Goal: Navigation & Orientation: Find specific page/section

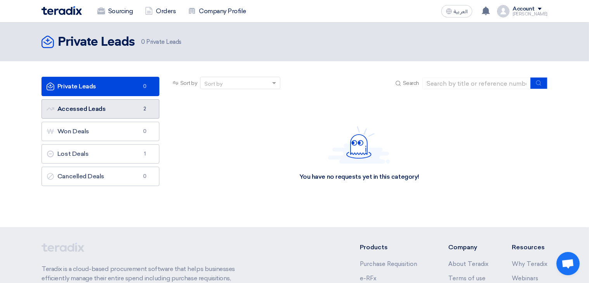
click at [111, 109] on link "Accessed Leads Accessed Leads 2" at bounding box center [100, 108] width 118 height 19
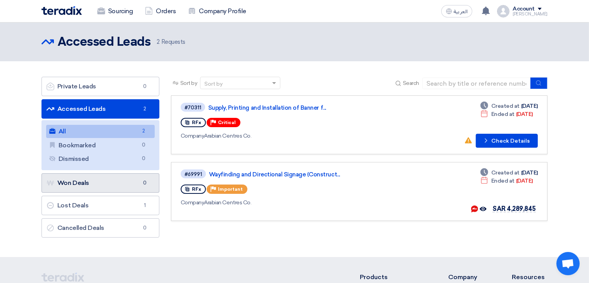
click at [86, 185] on link "Won Deals Won Deals 0" at bounding box center [100, 182] width 118 height 19
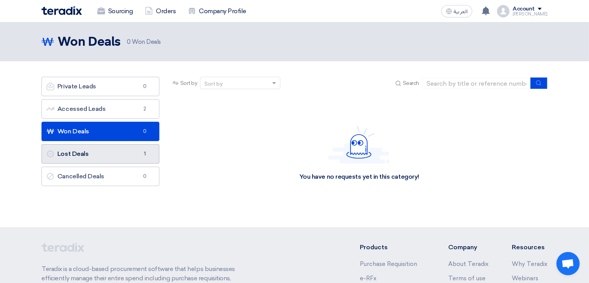
click at [112, 152] on link "Lost Deals Lost Deals 1" at bounding box center [100, 153] width 118 height 19
